Goal: Find specific page/section: Find specific page/section

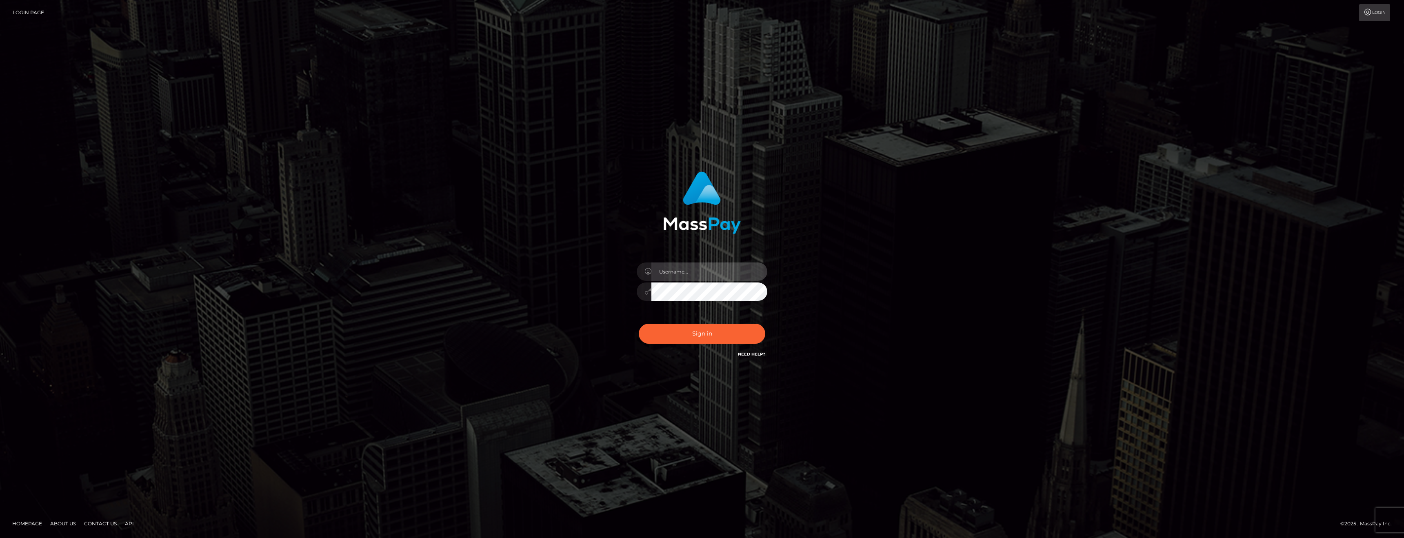
type input "anthony.club"
type input "[PERSON_NAME][DOMAIN_NAME]"
click at [704, 331] on button "Sign in" at bounding box center [702, 334] width 127 height 20
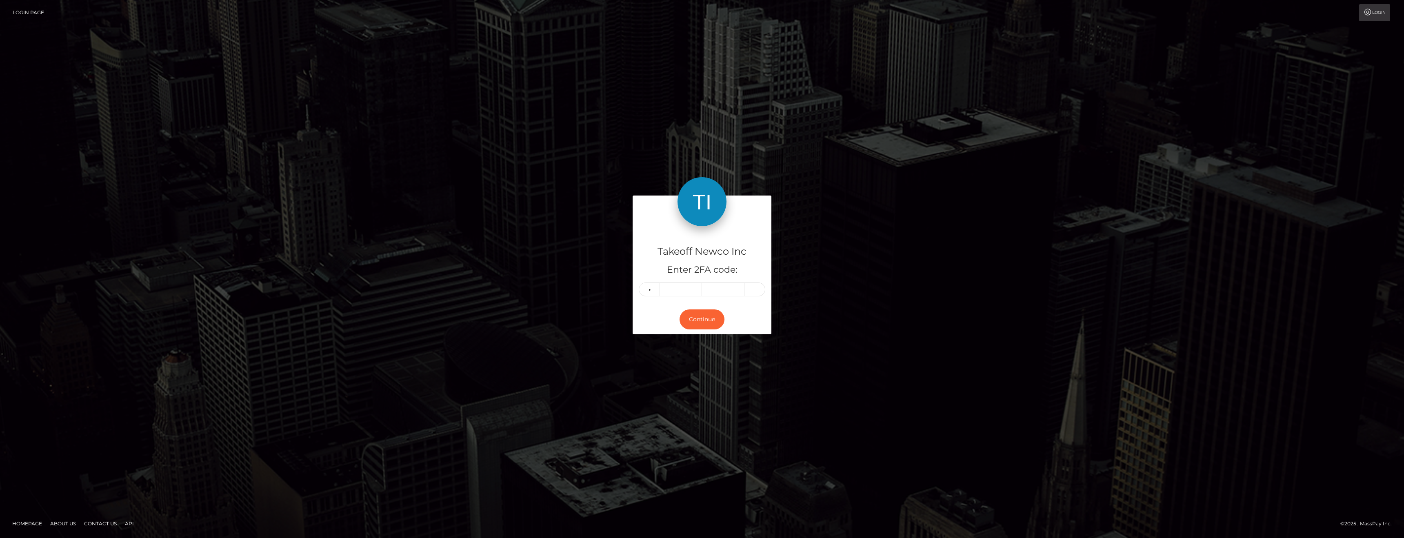
type input "5"
type input "7"
type input "0"
type input "2"
type input "4"
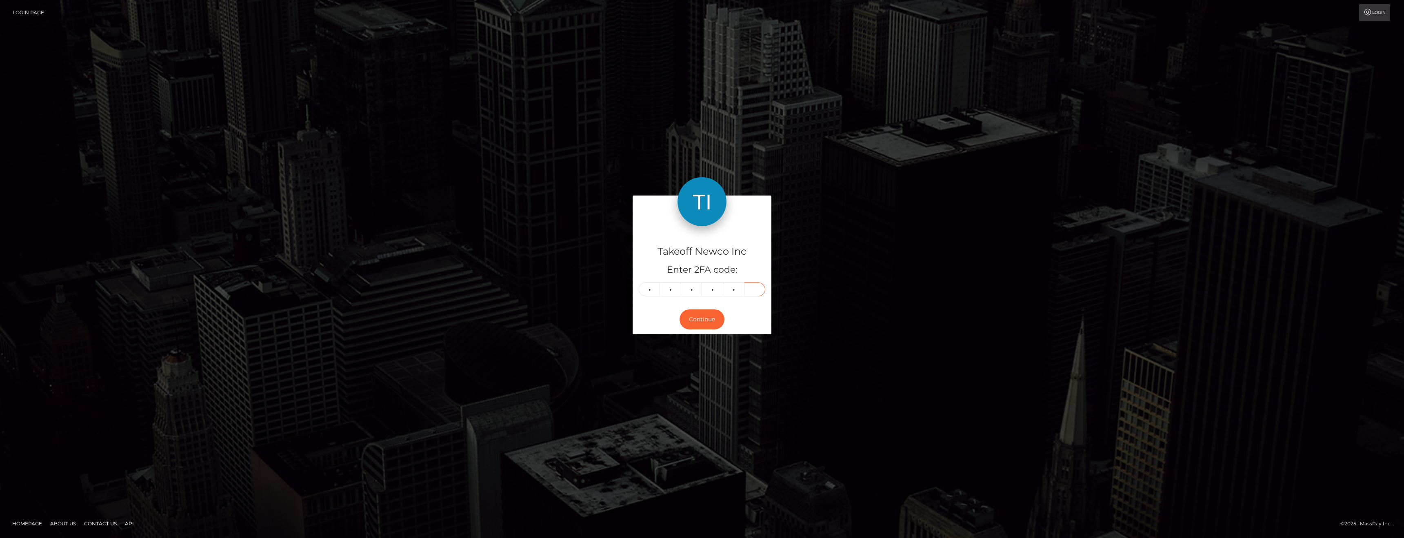
type input "1"
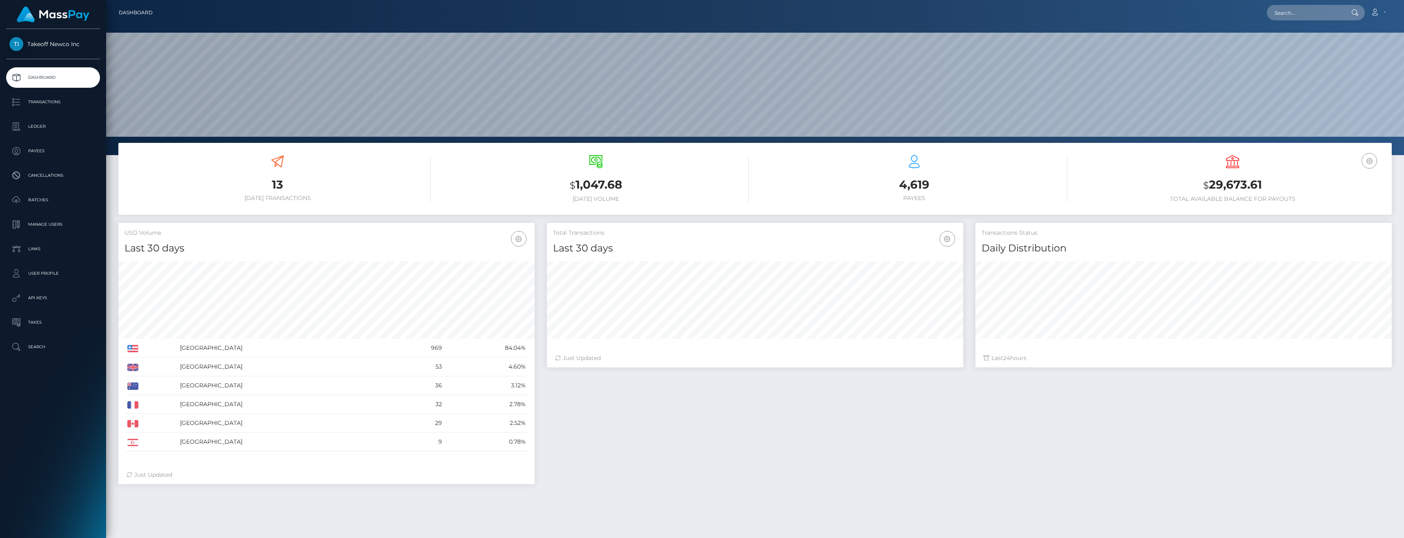
scroll to position [145, 416]
click at [29, 133] on link "Ledger" at bounding box center [53, 126] width 94 height 20
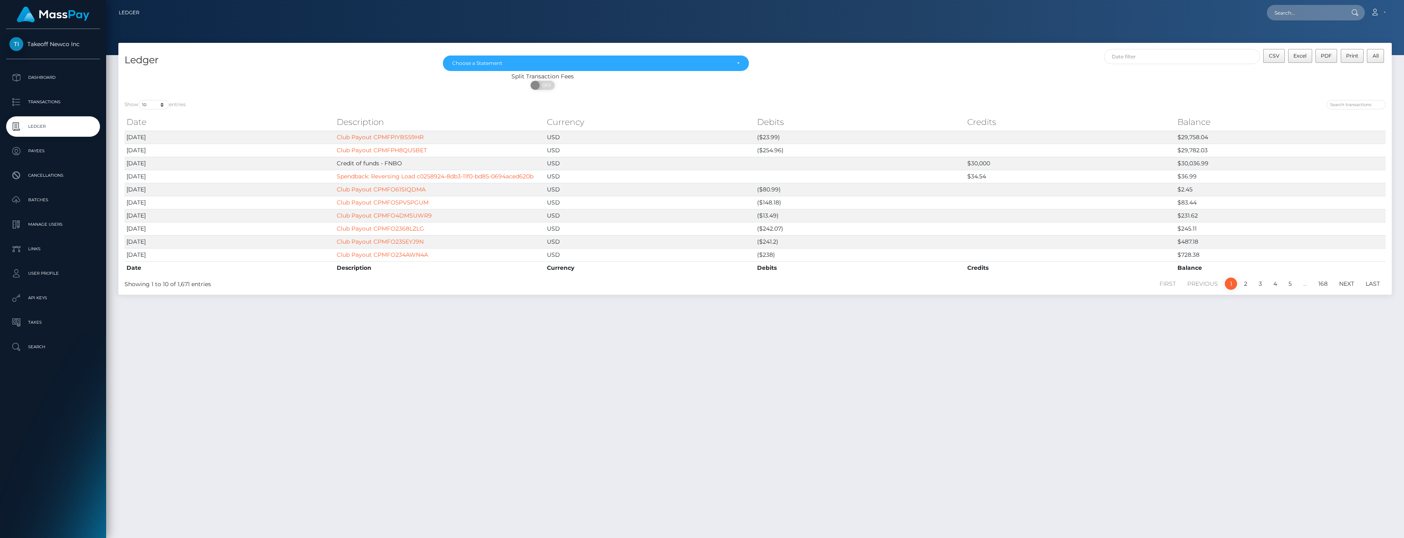
click at [44, 134] on link "Ledger" at bounding box center [53, 126] width 94 height 20
click at [39, 129] on p "Ledger" at bounding box center [52, 126] width 87 height 12
click at [56, 125] on p "Ledger" at bounding box center [52, 126] width 87 height 12
click at [264, 343] on div "Ledger Jun 2025 Jul 2025 Aug 2025 Sep 2025 Choose a Statement CSV Excel PDF Pri…" at bounding box center [755, 287] width 1298 height 488
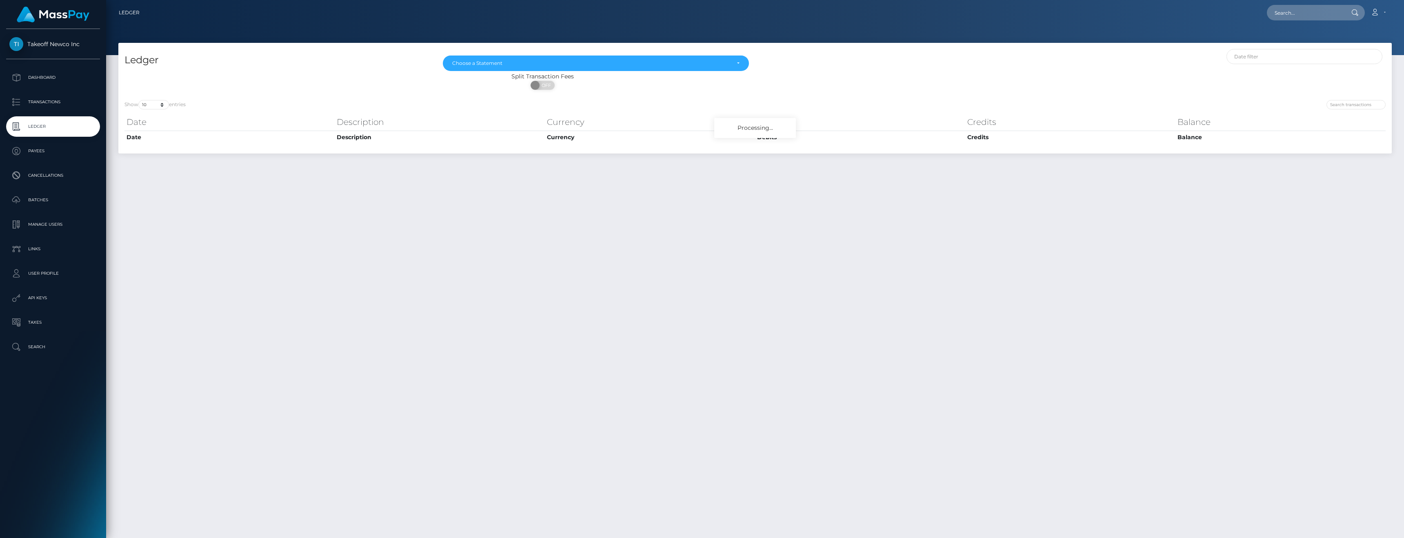
click at [39, 103] on p "Transactions" at bounding box center [52, 102] width 87 height 12
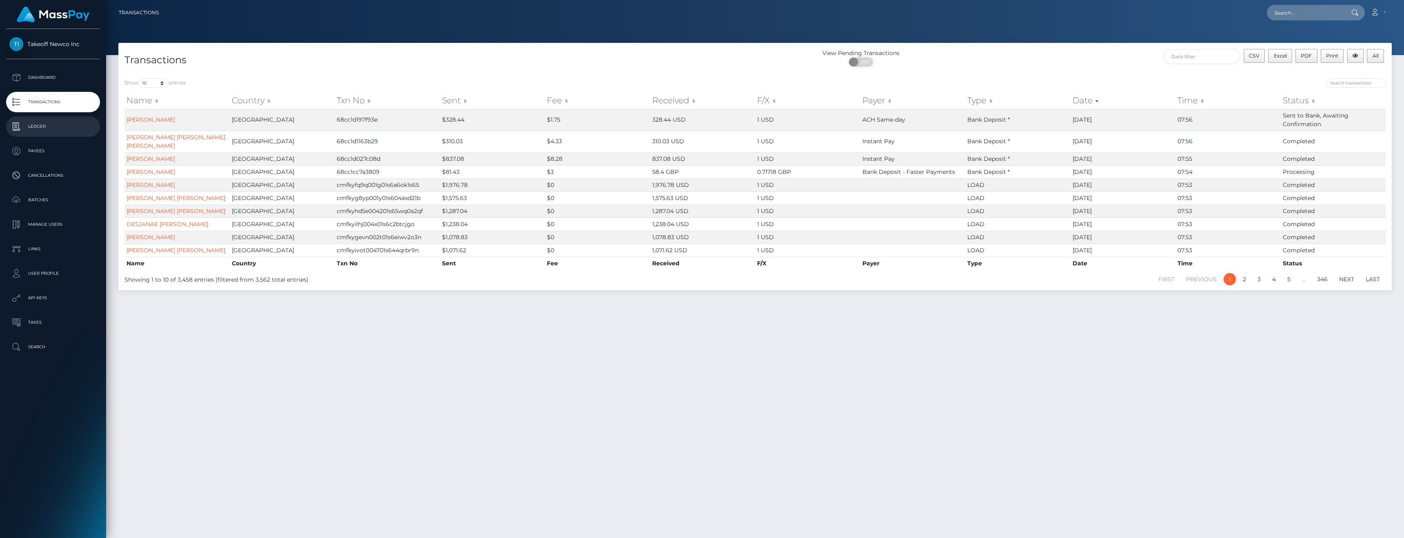
click at [38, 133] on link "Ledger" at bounding box center [53, 126] width 94 height 20
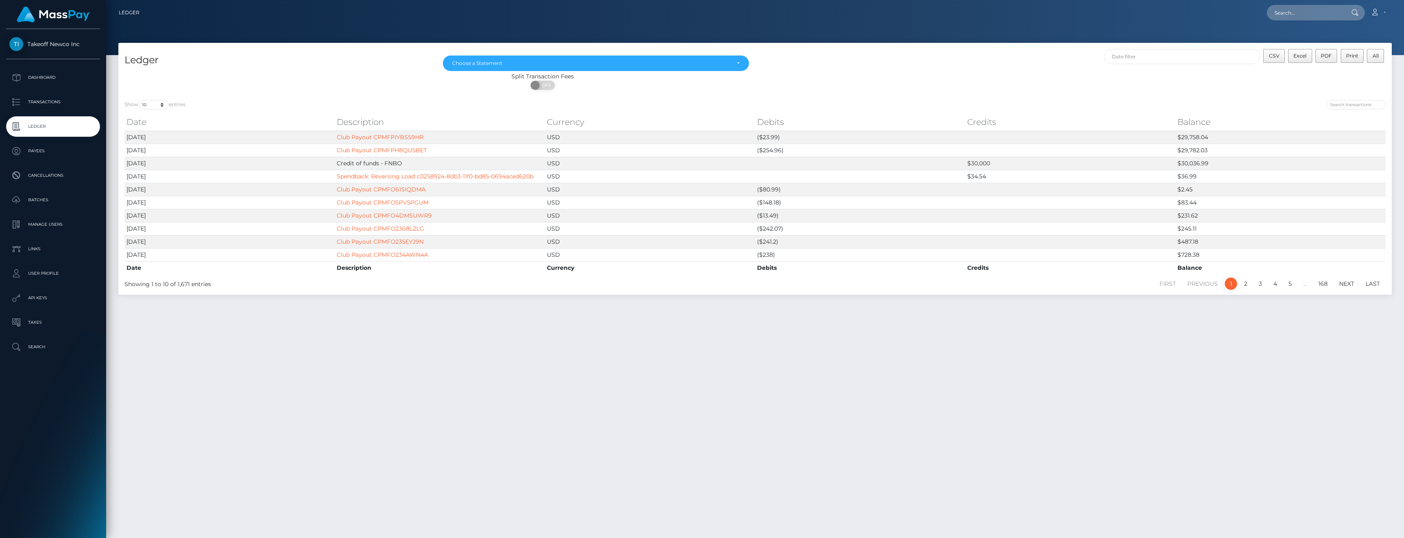
click at [484, 297] on div "Ledger Jun 2025 Jul 2025 Aug 2025 Sep 2025 Choose a Statement CSV Excel PDF Pri…" at bounding box center [755, 173] width 1286 height 260
click at [378, 340] on div "Ledger [DATE] [DATE] [DATE] [DATE] Choose a Statement CSV Excel PDF Print All S…" at bounding box center [755, 287] width 1298 height 488
click at [676, 372] on div "Ledger [DATE] [DATE] [DATE] [DATE] Choose a Statement CSV Excel PDF Print All S…" at bounding box center [755, 287] width 1298 height 488
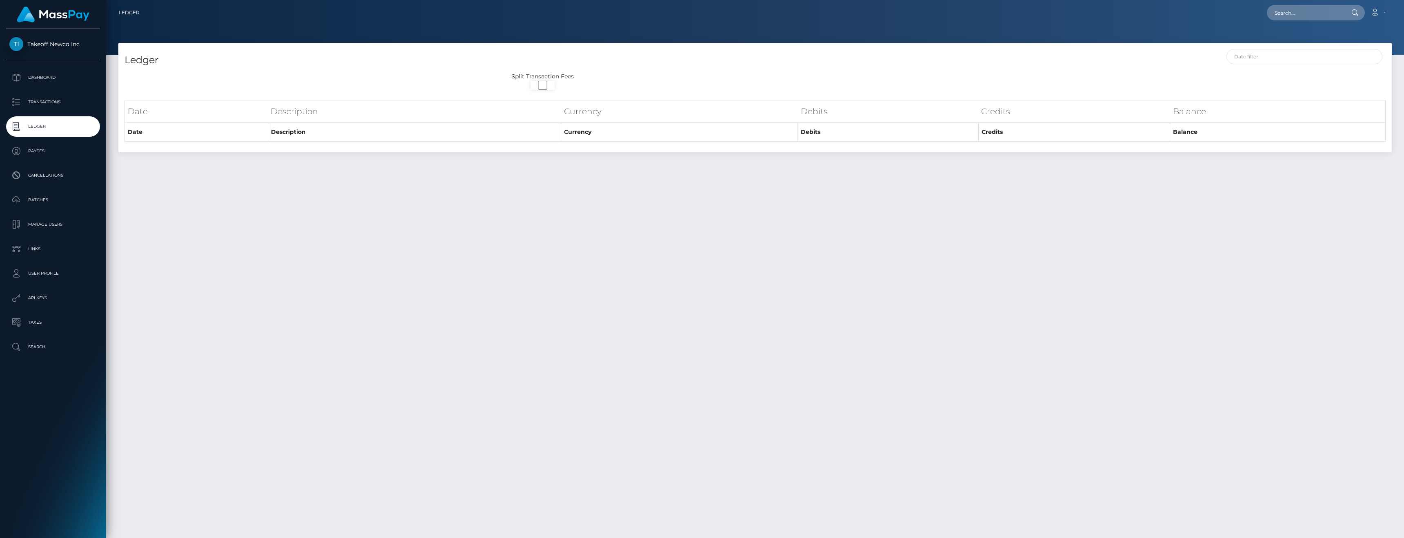
select select
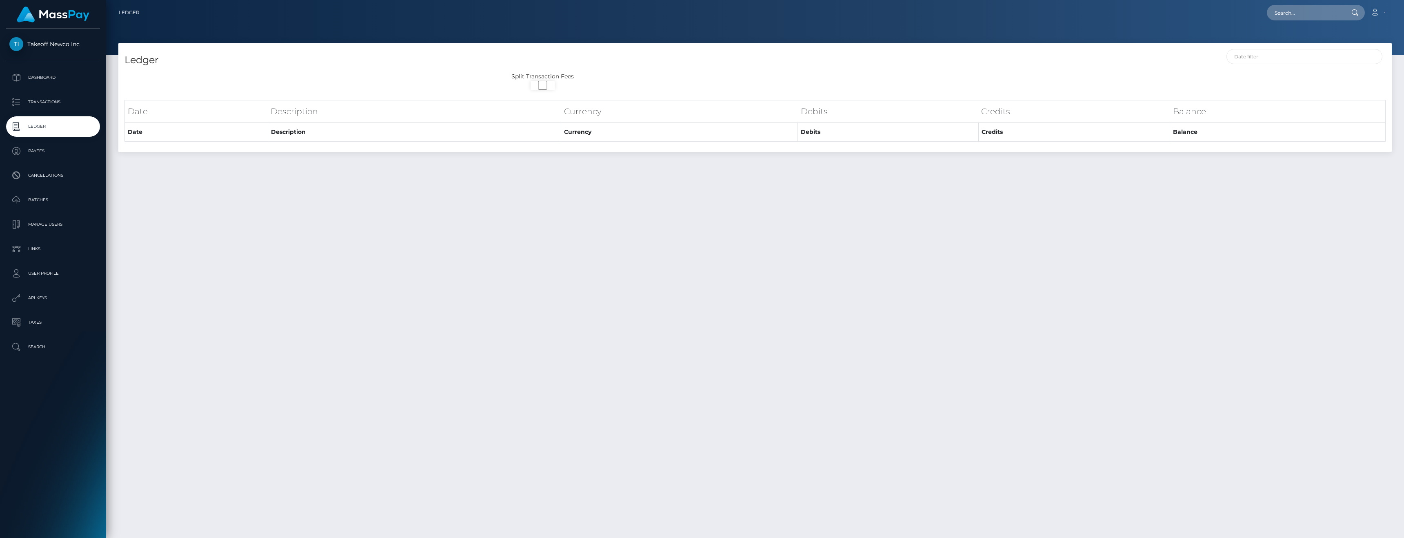
select select
